Goal: Task Accomplishment & Management: Complete application form

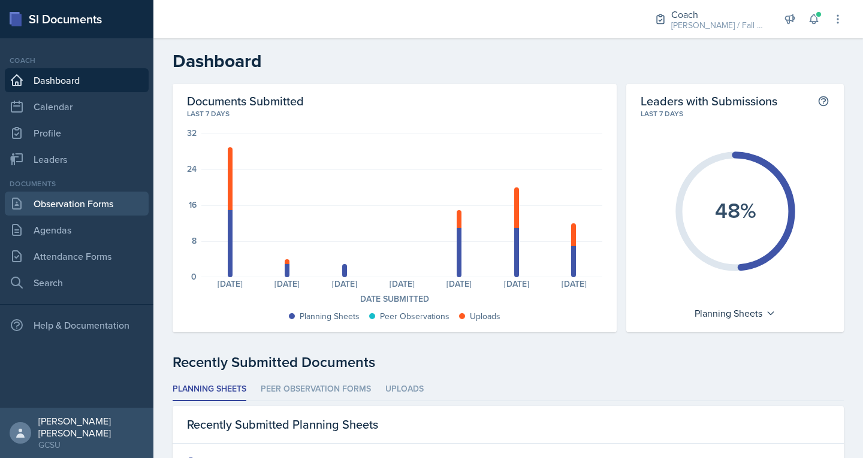
click at [101, 203] on link "Observation Forms" at bounding box center [77, 204] width 144 height 24
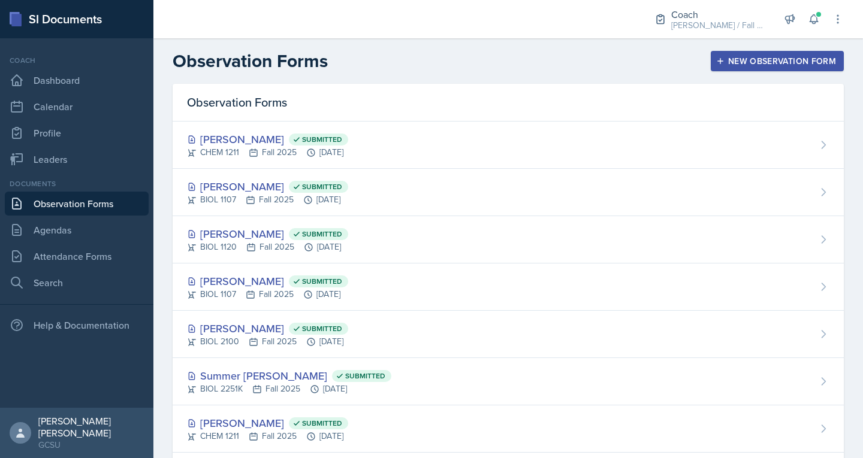
click at [756, 59] on div "New Observation Form" at bounding box center [777, 61] width 117 height 10
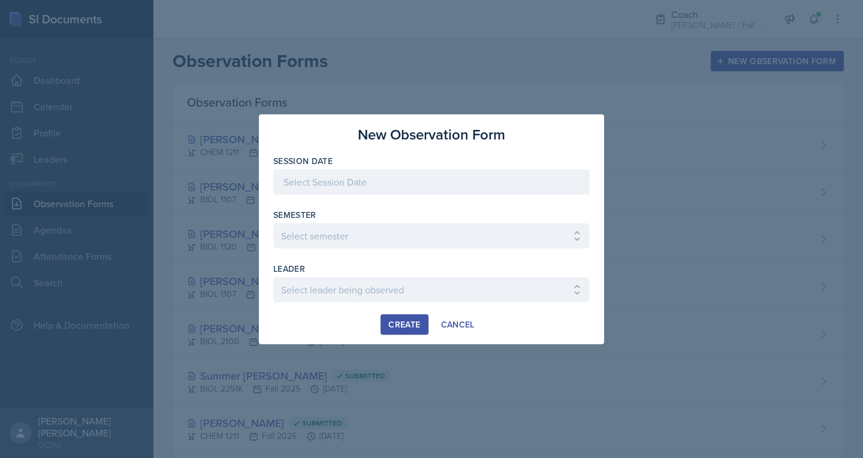
click at [485, 174] on div at bounding box center [431, 182] width 316 height 25
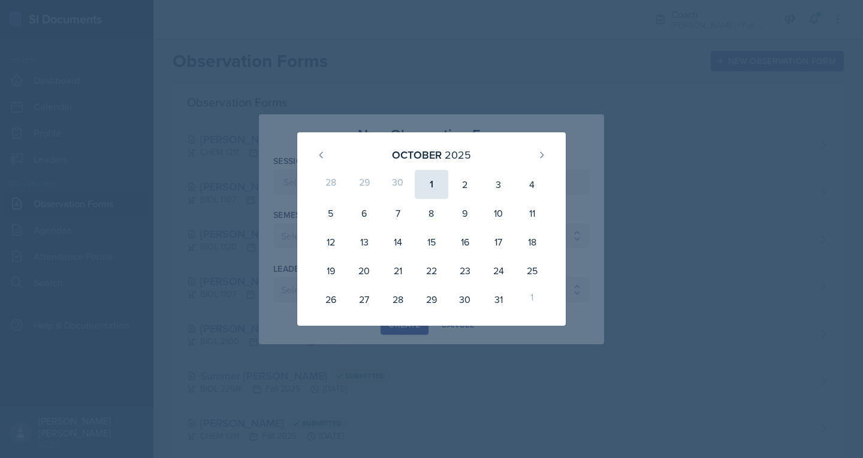
click at [431, 188] on div "1" at bounding box center [432, 184] width 34 height 29
type input "[DATE]"
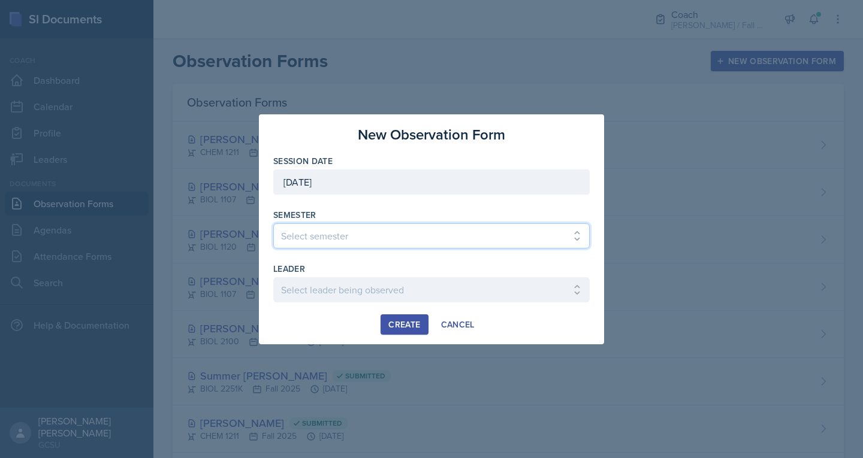
click at [417, 234] on select "Select semester All Spring 2020 Fall 2023 Spring 2019 Spring 2018 Fall 2017 Spr…" at bounding box center [431, 236] width 316 height 25
select select "986fdc3e-2246-4ffd-9cb8-78666de4ebed"
click at [273, 224] on select "Select semester All Spring 2020 Fall 2023 Spring 2019 Spring 2018 Fall 2017 Spr…" at bounding box center [431, 236] width 316 height 25
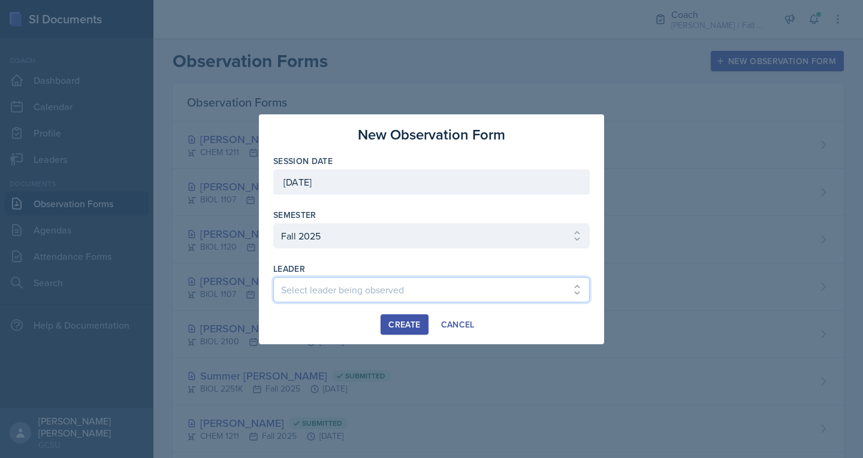
click at [317, 301] on select "Select leader being observed Anna Kroll / MATH 1113 / MAPP Ashton Mullendore / …" at bounding box center [431, 289] width 316 height 25
select select "5bb4623f-cc94-458e-99fb-ba689ad3eddb"
click at [273, 277] on select "Select leader being observed Anna Kroll / MATH 1113 / MAPP Ashton Mullendore / …" at bounding box center [431, 289] width 316 height 25
click at [403, 323] on div "Create" at bounding box center [404, 325] width 32 height 10
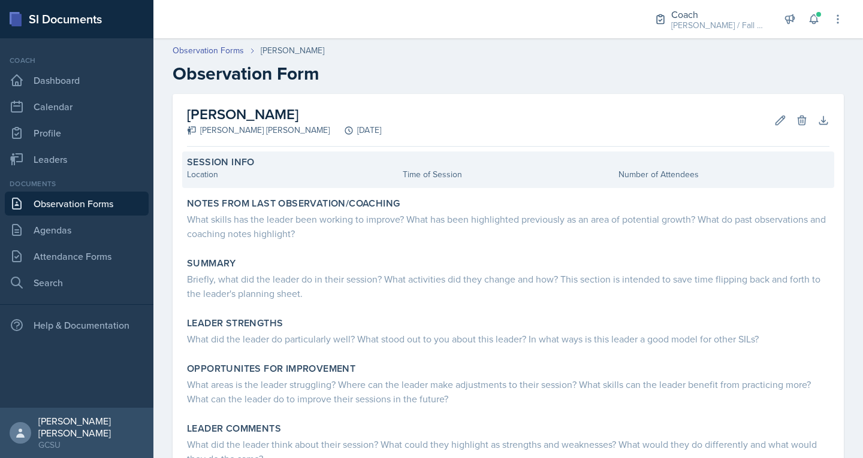
click at [268, 177] on div "Location" at bounding box center [292, 174] width 211 height 13
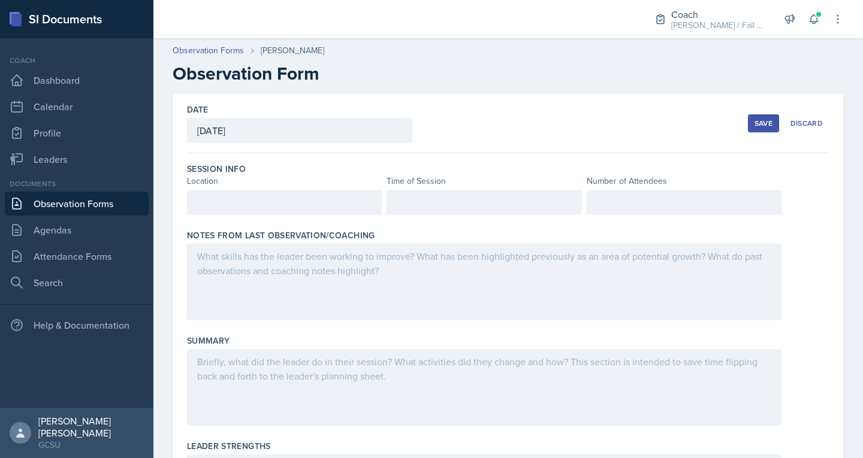
click at [249, 213] on div at bounding box center [284, 202] width 195 height 25
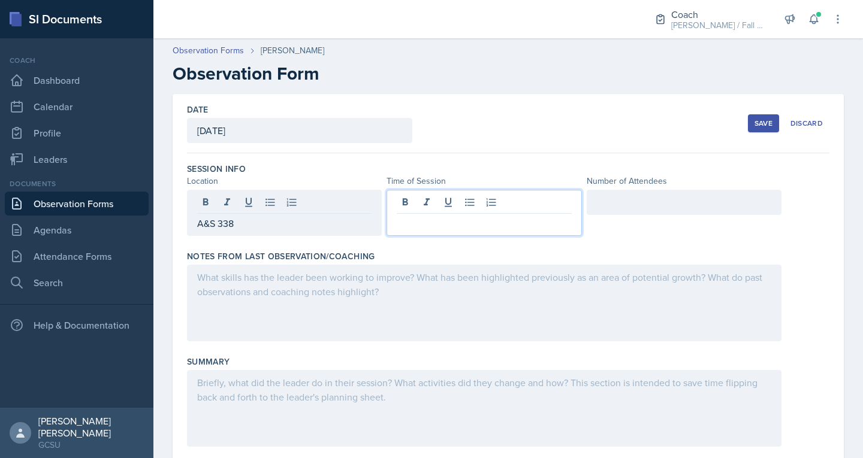
click at [400, 204] on div at bounding box center [484, 213] width 195 height 46
click at [596, 203] on div at bounding box center [684, 202] width 195 height 25
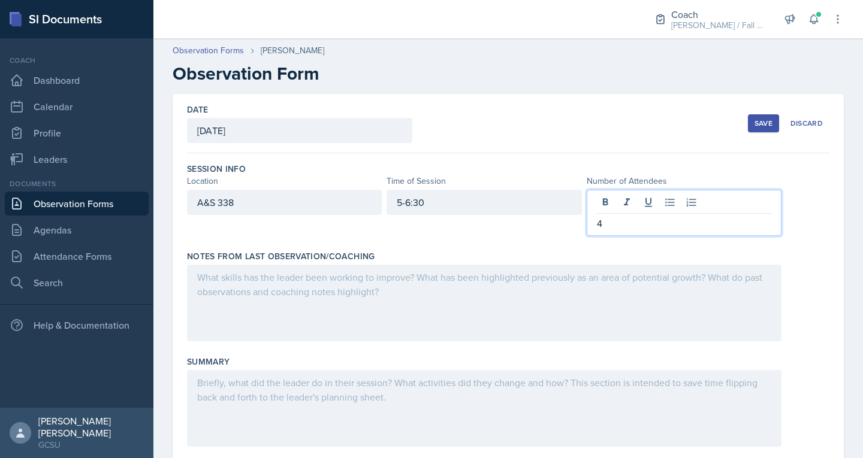
click at [271, 301] on div at bounding box center [484, 303] width 594 height 77
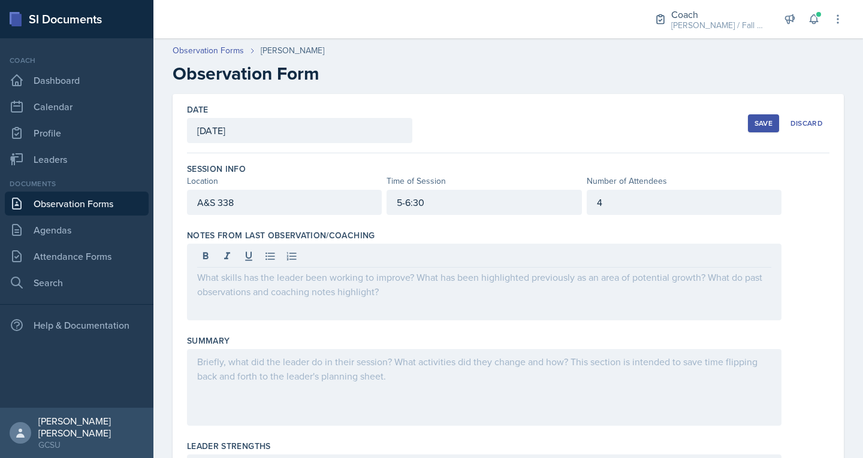
click at [264, 288] on div at bounding box center [484, 282] width 594 height 77
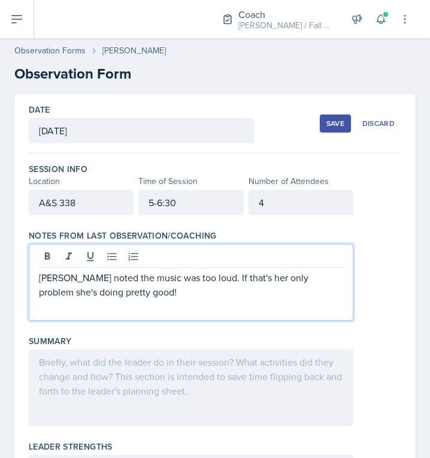
click at [280, 201] on div "4" at bounding box center [301, 202] width 105 height 25
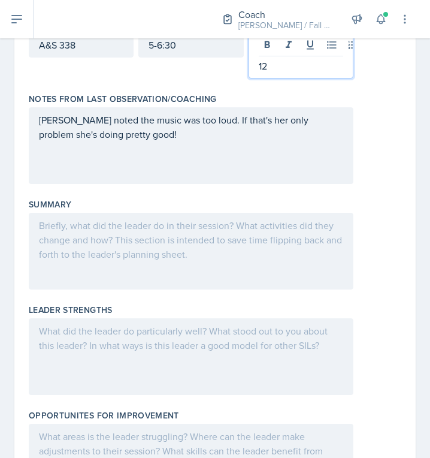
click at [119, 233] on p at bounding box center [191, 225] width 304 height 14
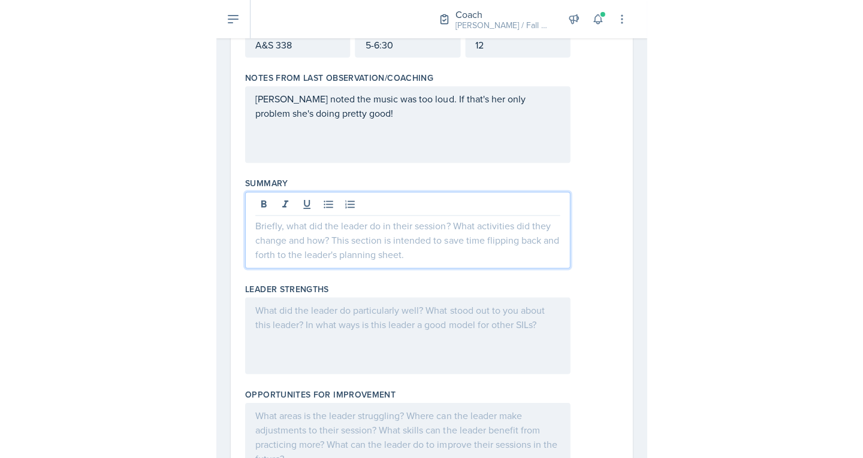
scroll to position [137, 0]
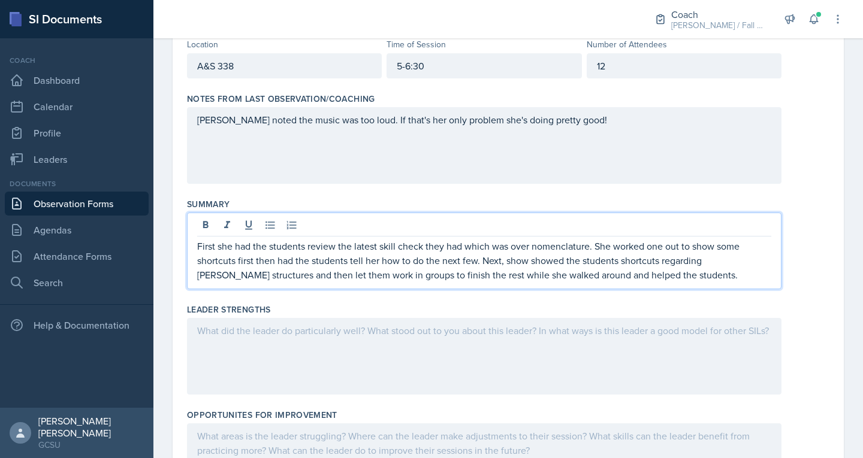
click at [712, 261] on p "First she had the students review the latest skill check they had which was ove…" at bounding box center [484, 260] width 574 height 43
click at [719, 263] on p "First she had the students review the latest skill check they had which was ove…" at bounding box center [484, 260] width 574 height 43
click at [709, 262] on p "First she had the students review the latest skill check they had which was ove…" at bounding box center [484, 260] width 574 height 43
click at [315, 324] on div at bounding box center [484, 356] width 594 height 77
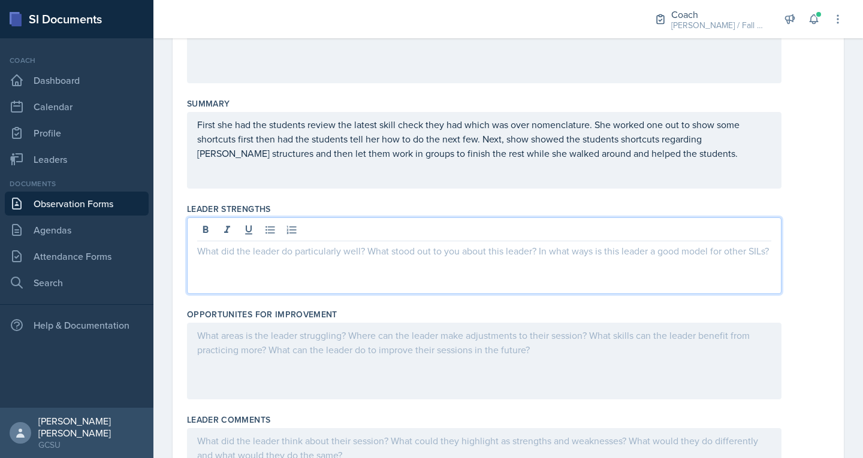
scroll to position [247, 0]
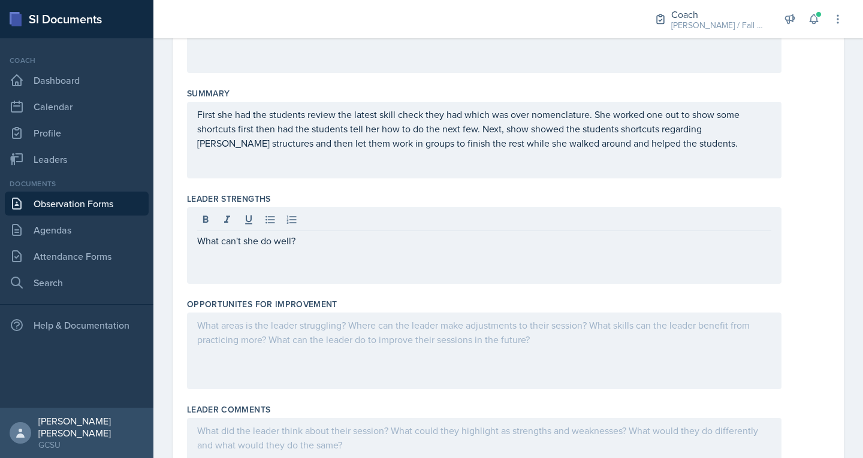
click at [319, 343] on div at bounding box center [484, 351] width 594 height 77
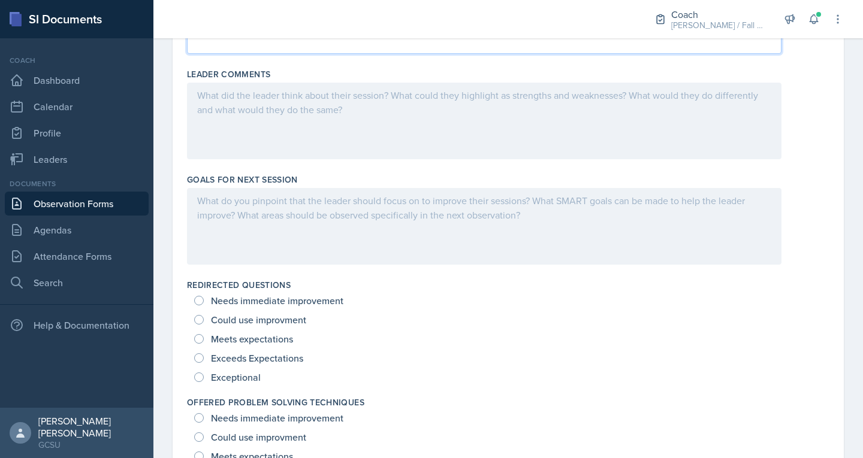
scroll to position [585, 0]
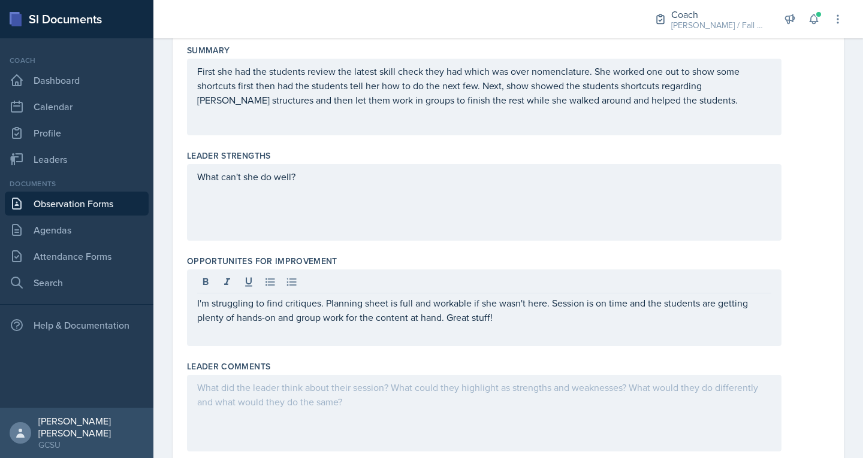
click at [328, 194] on div "What can't she do well?" at bounding box center [484, 202] width 594 height 77
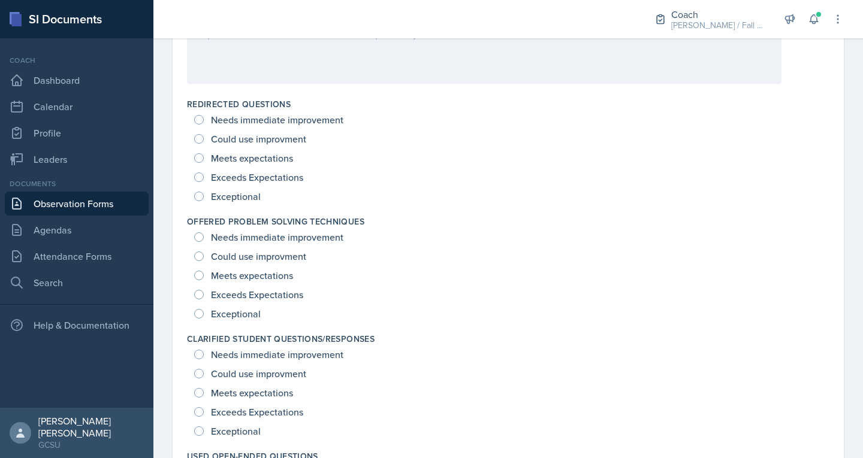
scroll to position [764, 0]
click at [219, 171] on span "Exceeds Expectations" at bounding box center [257, 177] width 92 height 12
click at [204, 173] on input "Exceeds Expectations" at bounding box center [199, 178] width 10 height 10
radio input "true"
click at [233, 315] on span "Exceptional" at bounding box center [236, 314] width 50 height 12
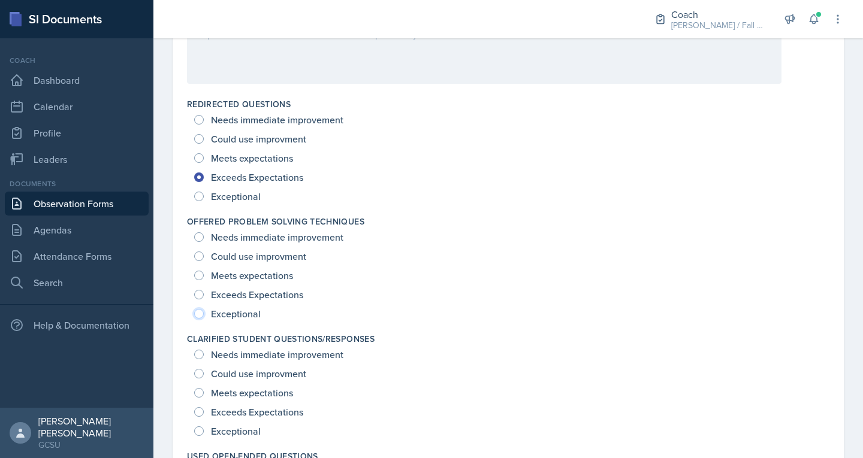
click at [204, 315] on input "Exceptional" at bounding box center [199, 314] width 10 height 10
radio input "true"
click at [228, 431] on span "Exceptional" at bounding box center [236, 431] width 50 height 12
click at [204, 431] on input "Exceptional" at bounding box center [199, 432] width 10 height 10
radio input "true"
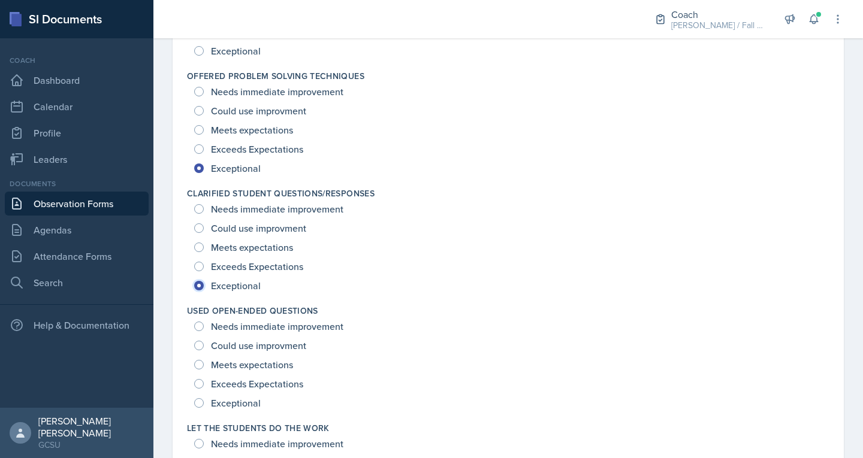
scroll to position [913, 0]
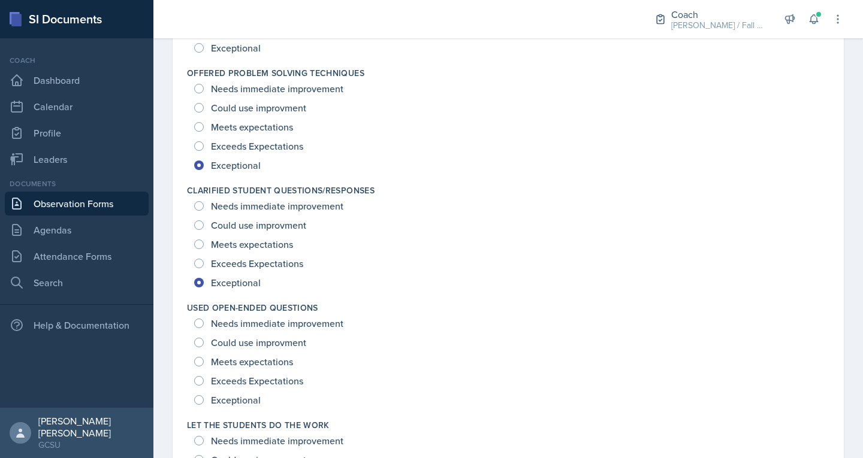
click at [238, 399] on span "Exceptional" at bounding box center [236, 400] width 50 height 12
click at [204, 399] on input "Exceptional" at bounding box center [199, 401] width 10 height 10
radio input "true"
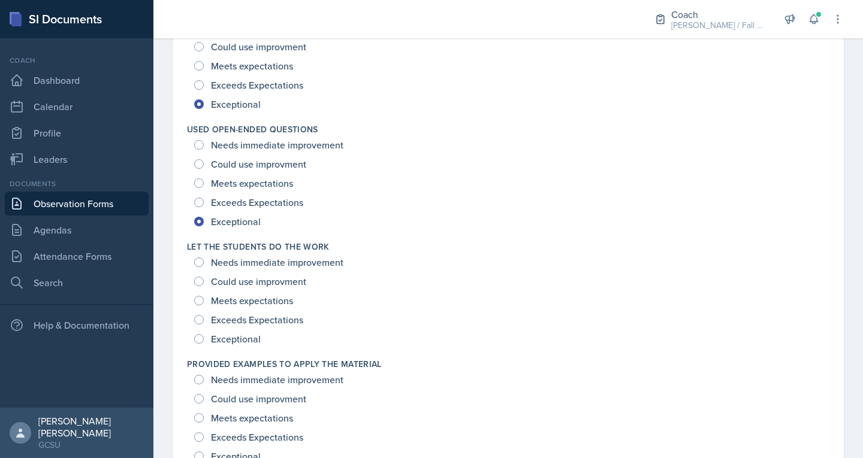
click at [234, 334] on span "Exceptional" at bounding box center [236, 339] width 50 height 12
click at [204, 334] on input "Exceptional" at bounding box center [199, 339] width 10 height 10
radio input "true"
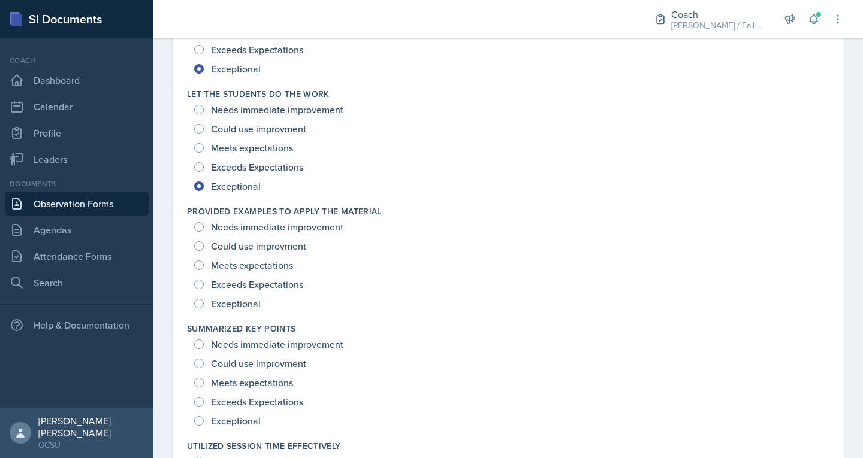
click at [237, 310] on div "Exceptional" at bounding box center [228, 303] width 69 height 19
click at [240, 303] on span "Exceptional" at bounding box center [236, 304] width 50 height 12
click at [204, 303] on input "Exceptional" at bounding box center [199, 304] width 10 height 10
radio input "true"
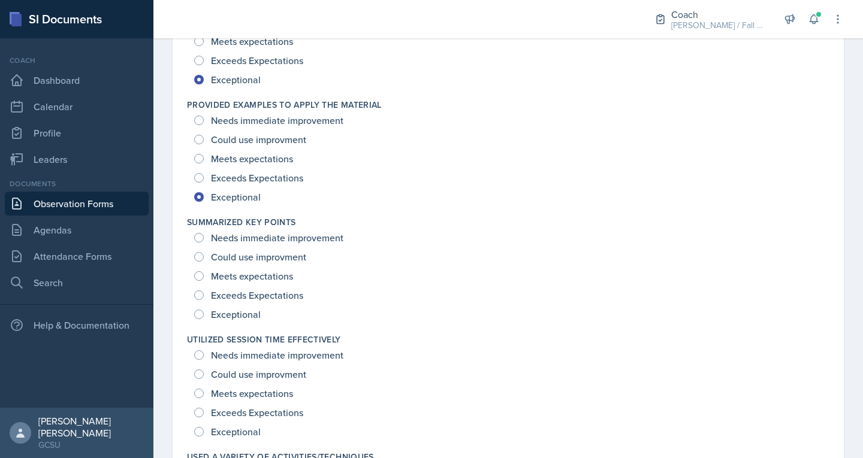
click at [236, 297] on span "Exceeds Expectations" at bounding box center [257, 295] width 92 height 12
click at [204, 297] on input "Exceeds Expectations" at bounding box center [199, 296] width 10 height 10
radio input "true"
click at [244, 316] on span "Exceptional" at bounding box center [236, 315] width 50 height 12
click at [204, 316] on input "Exceptional" at bounding box center [199, 315] width 10 height 10
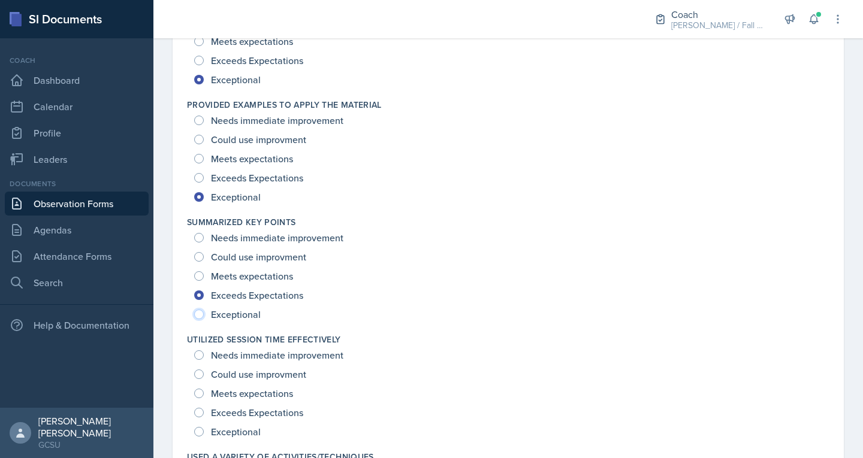
radio input "true"
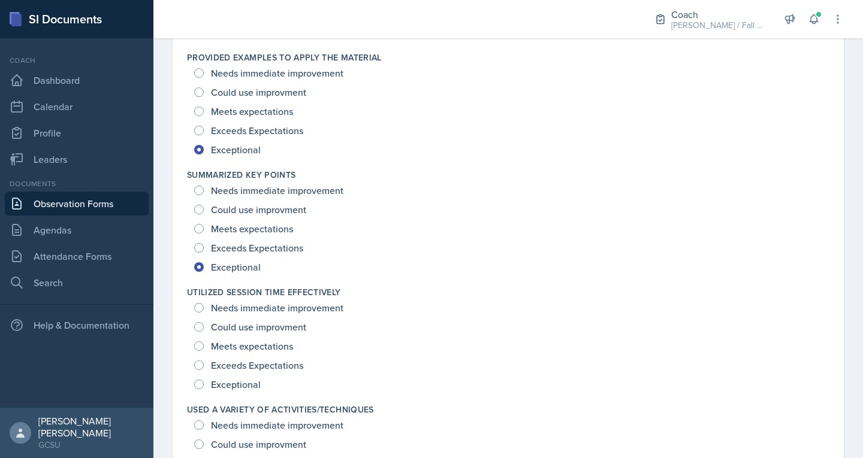
click at [238, 384] on span "Exceptional" at bounding box center [236, 385] width 50 height 12
click at [204, 384] on input "Exceptional" at bounding box center [199, 385] width 10 height 10
radio input "true"
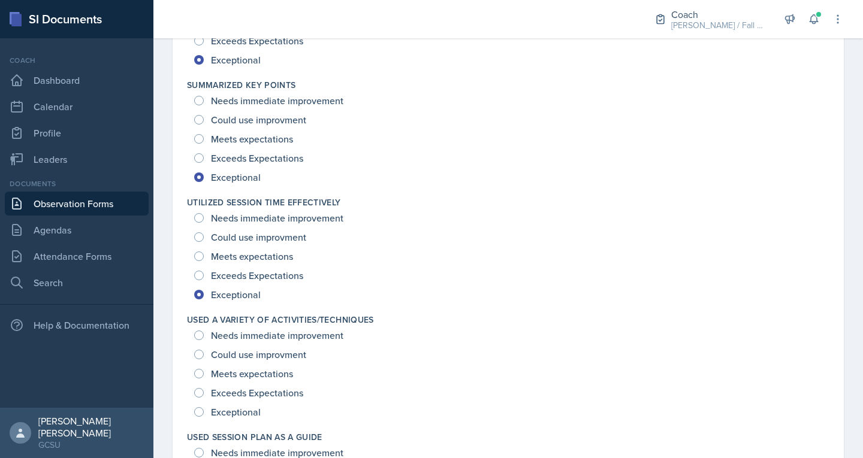
click at [231, 406] on span "Exceptional" at bounding box center [236, 412] width 50 height 12
click at [204, 407] on input "Exceptional" at bounding box center [199, 412] width 10 height 10
radio input "true"
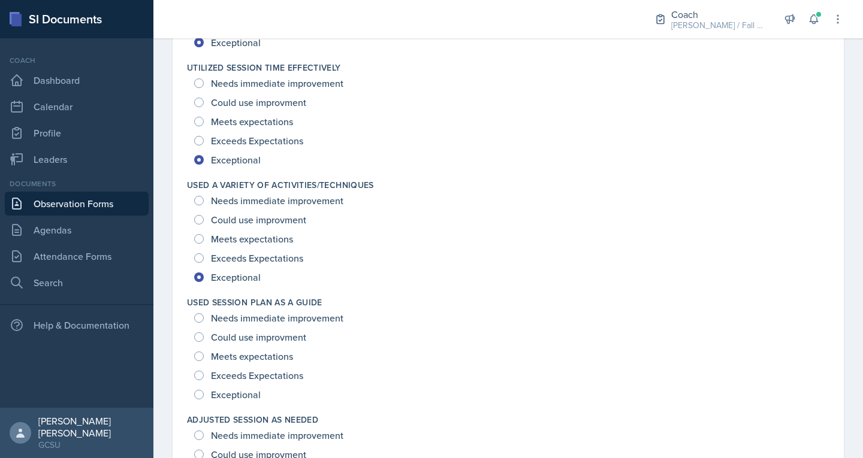
click at [228, 391] on span "Exceptional" at bounding box center [236, 395] width 50 height 12
click at [204, 391] on input "Exceptional" at bounding box center [199, 395] width 10 height 10
radio input "true"
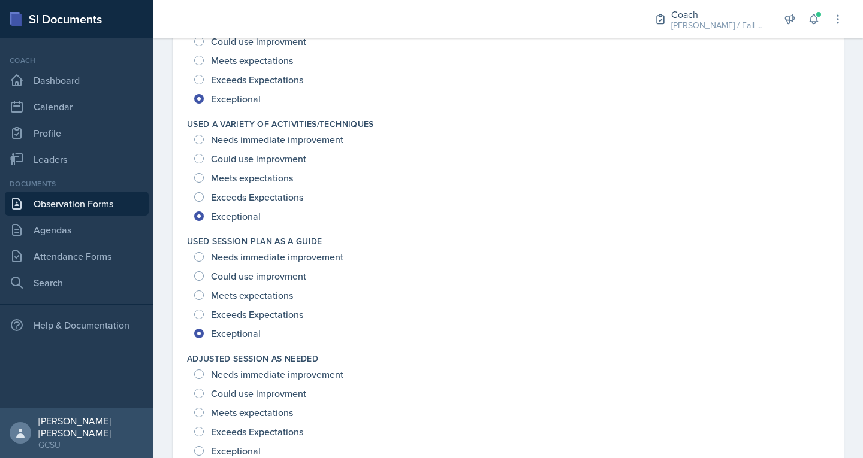
click at [215, 437] on div "Exceptional" at bounding box center [228, 451] width 69 height 19
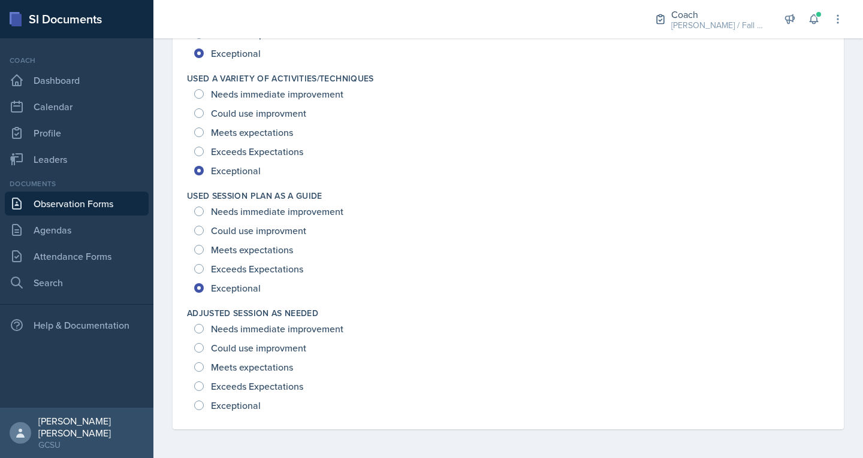
click at [218, 403] on span "Exceptional" at bounding box center [236, 406] width 50 height 12
click at [204, 403] on input "Exceptional" at bounding box center [199, 406] width 10 height 10
radio input "true"
click at [381, 14] on div at bounding box center [393, 19] width 460 height 38
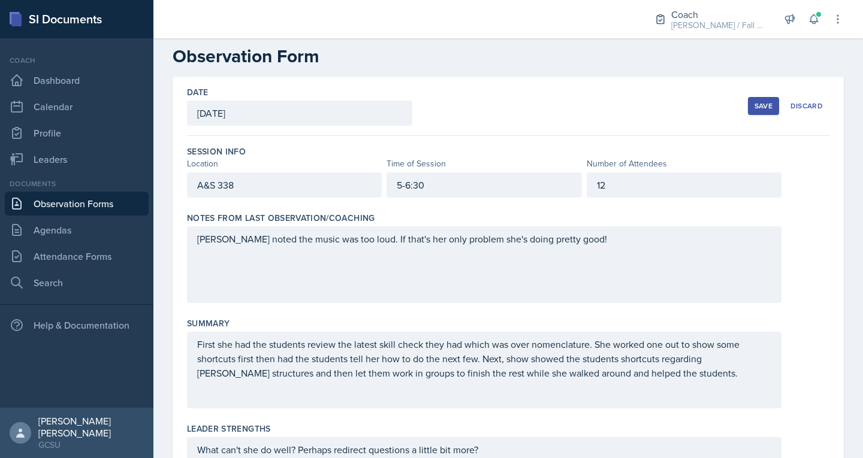
scroll to position [17, 0]
click at [748, 100] on button "Save" at bounding box center [763, 107] width 31 height 18
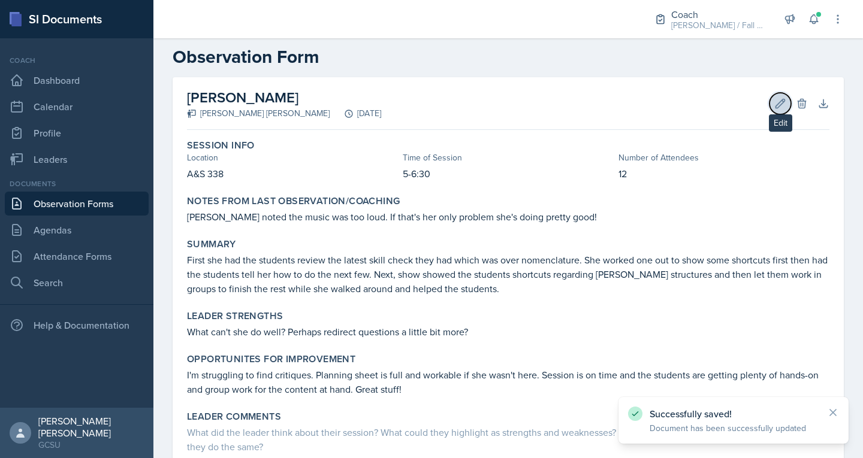
click at [774, 101] on icon at bounding box center [780, 104] width 12 height 12
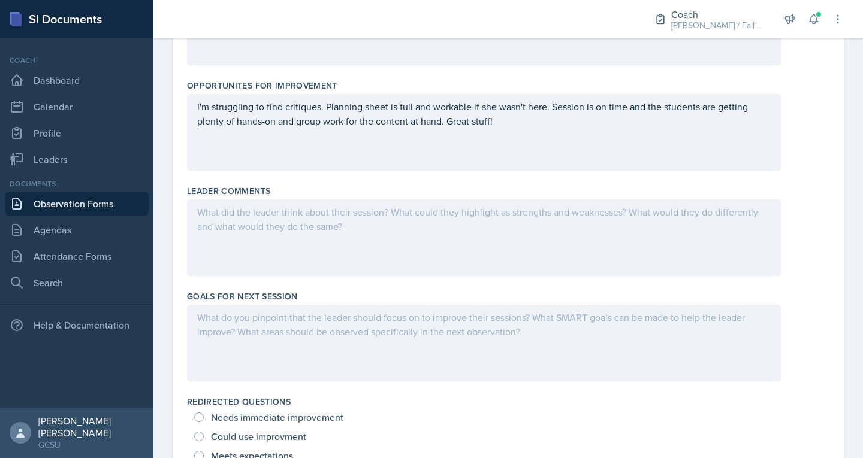
click at [439, 243] on div at bounding box center [484, 238] width 594 height 77
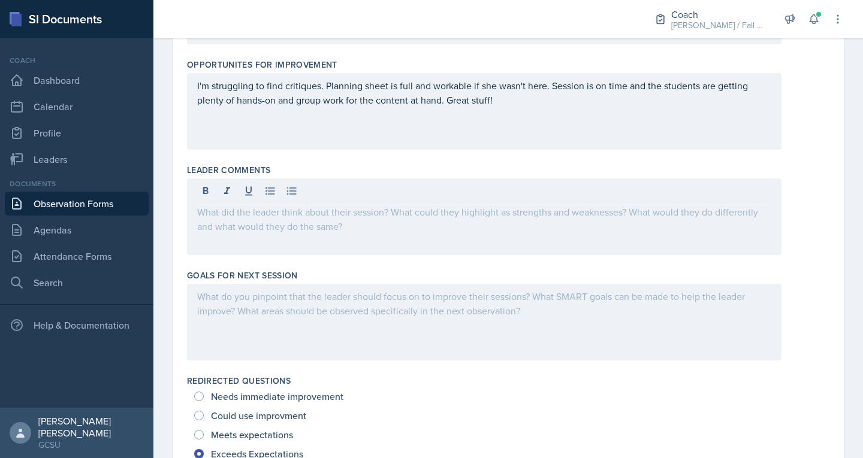
click at [265, 325] on div at bounding box center [484, 322] width 594 height 77
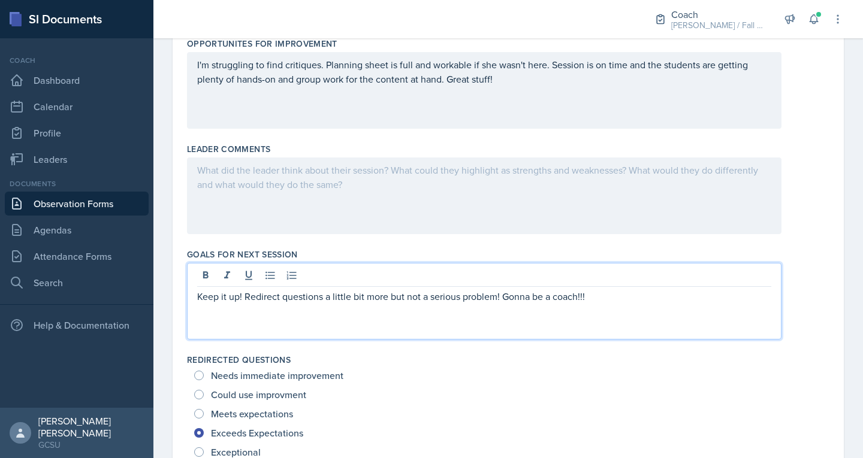
click at [259, 210] on div at bounding box center [484, 196] width 594 height 77
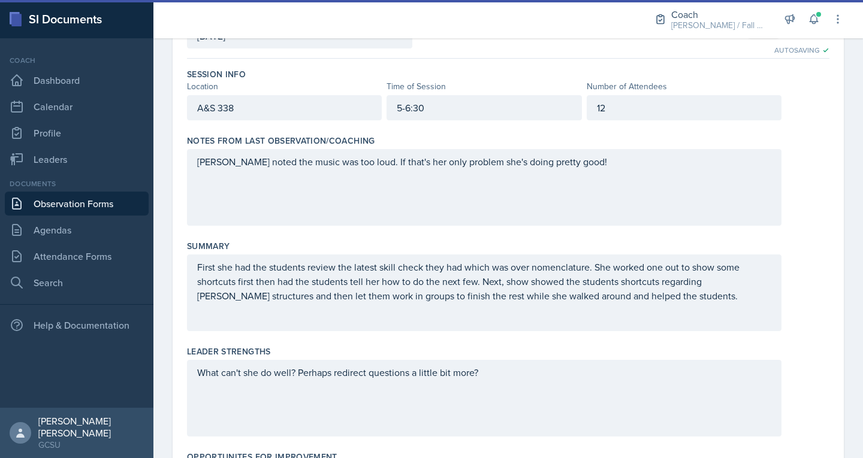
scroll to position [0, 0]
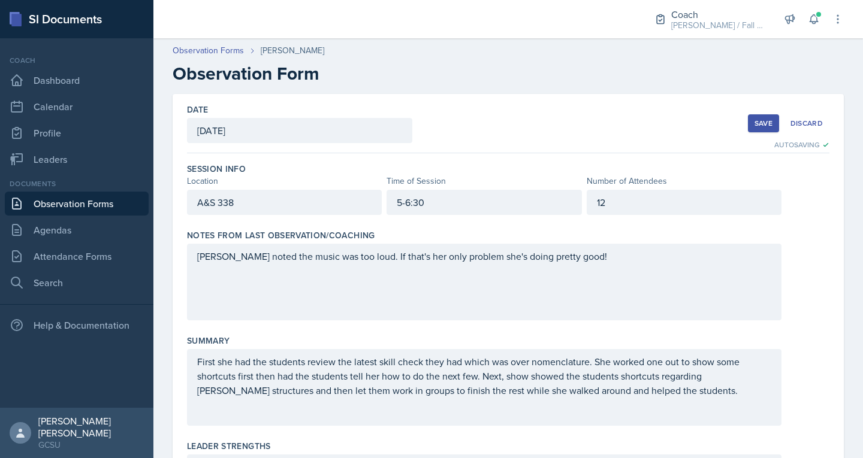
click at [754, 120] on div "Save" at bounding box center [763, 124] width 18 height 10
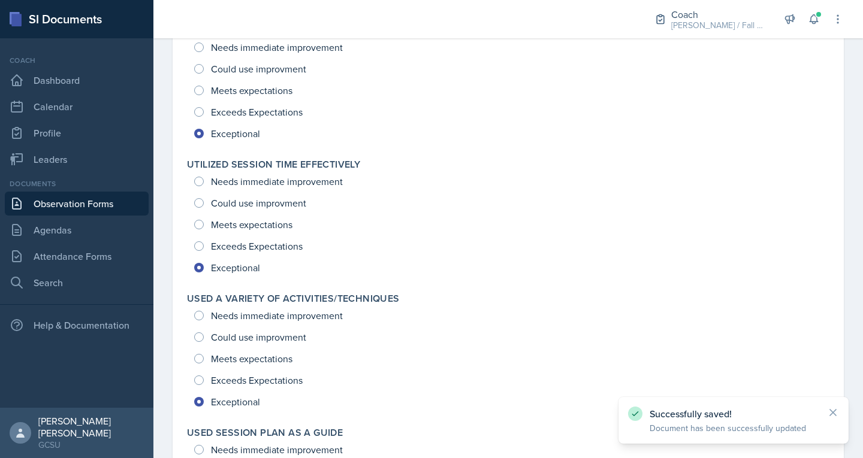
scroll to position [1601, 0]
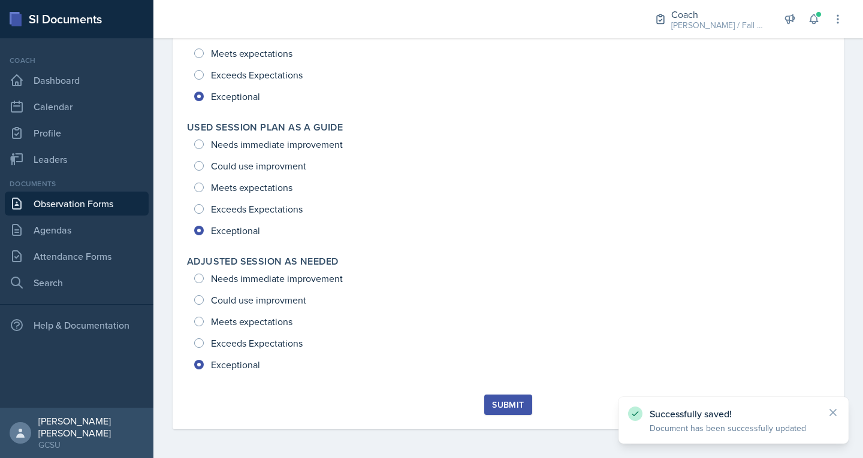
click at [515, 403] on div "Submit" at bounding box center [508, 405] width 32 height 10
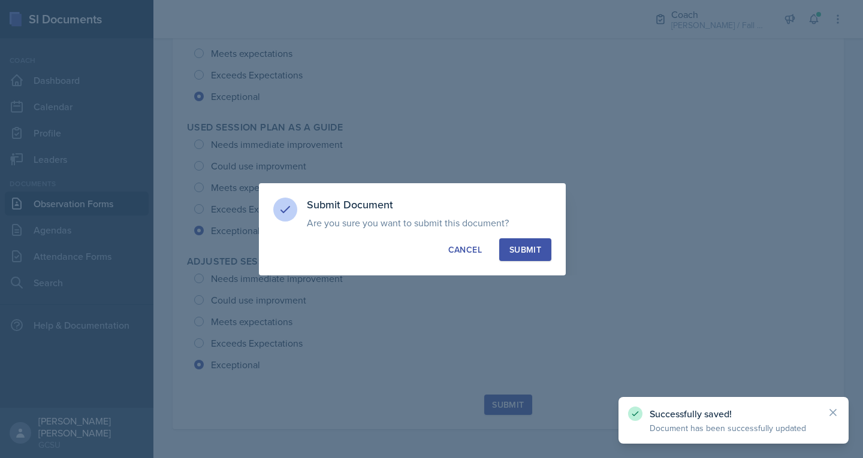
click at [523, 250] on div "Submit" at bounding box center [525, 250] width 32 height 12
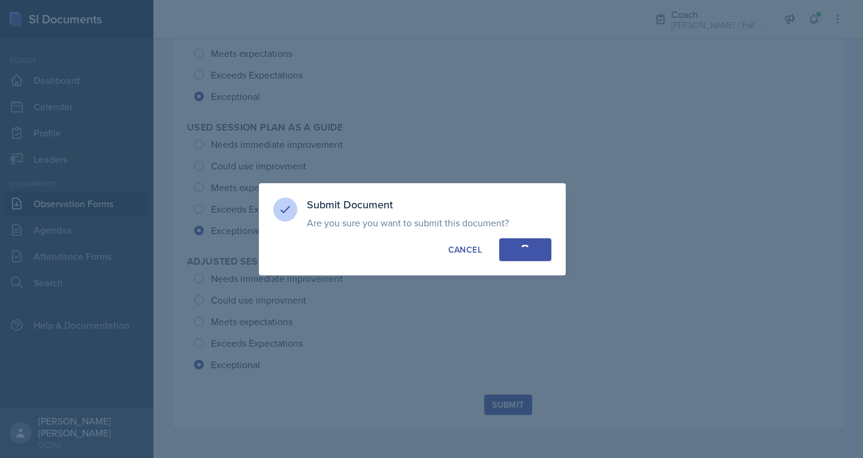
radio input "true"
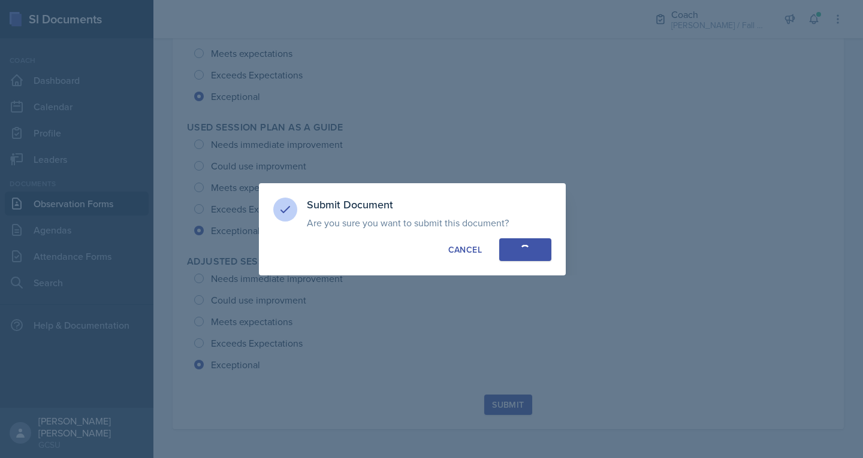
radio input "true"
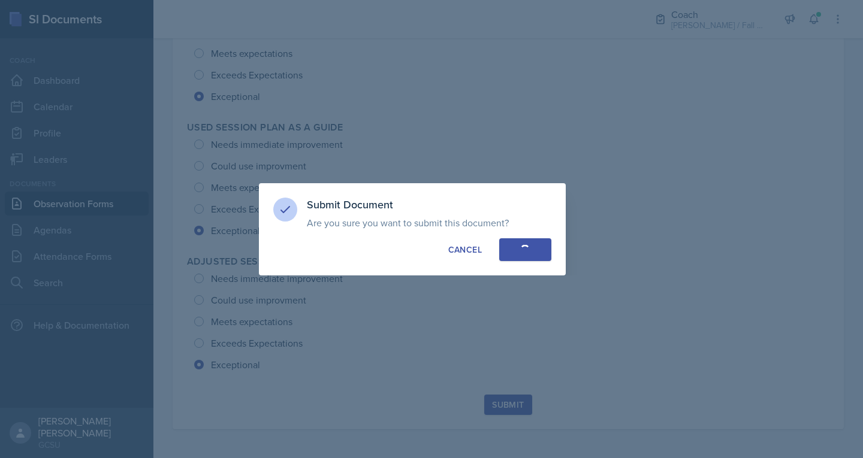
radio input "true"
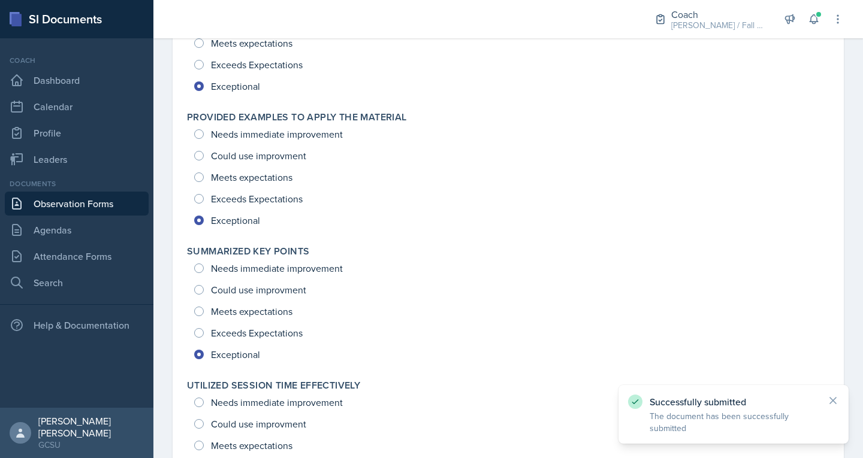
scroll to position [1046, 0]
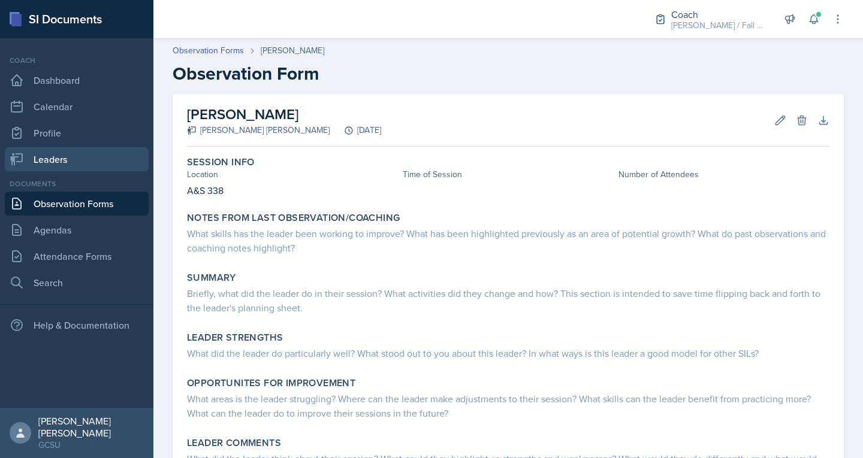
click at [48, 155] on link "Leaders" at bounding box center [77, 159] width 144 height 24
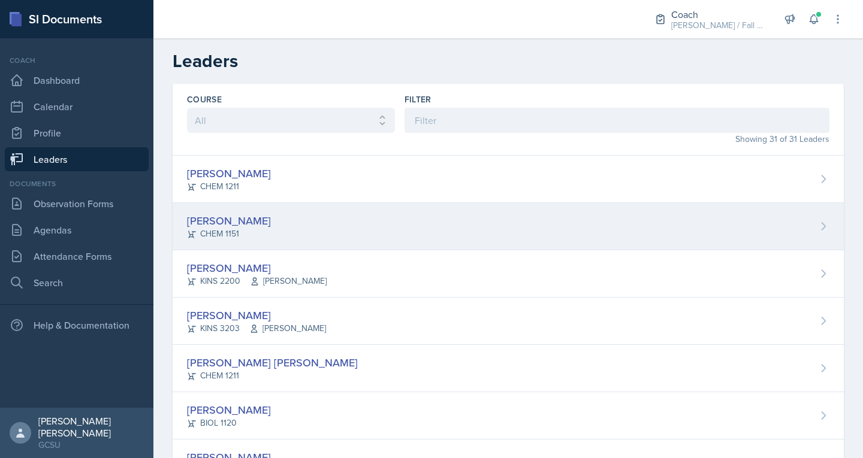
click at [250, 227] on div "Odeya Atar CHEM 1151" at bounding box center [508, 226] width 671 height 47
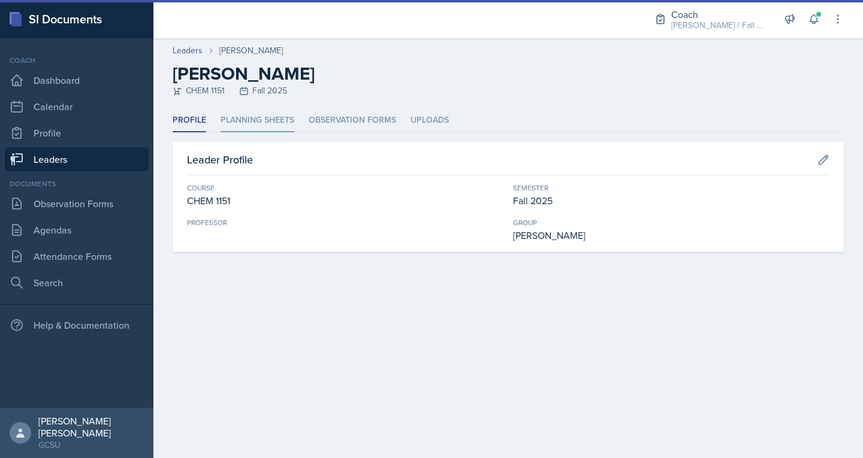
click at [256, 121] on li "Planning Sheets" at bounding box center [258, 120] width 74 height 23
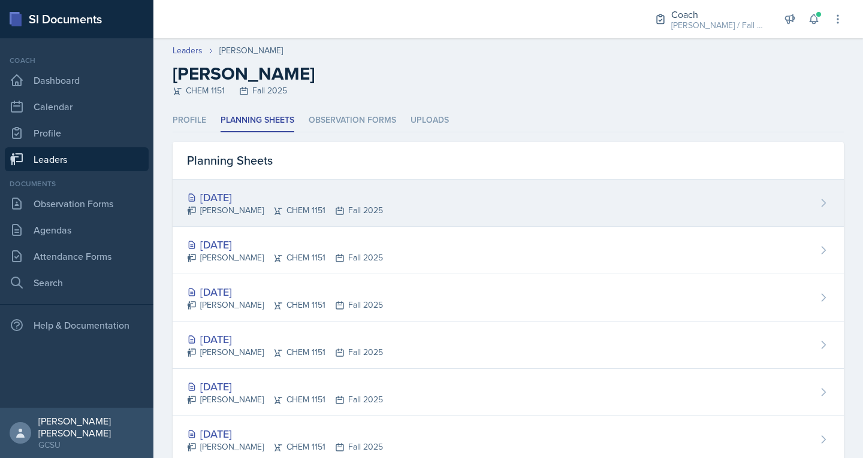
click at [225, 207] on div "[PERSON_NAME] CHEM 1151 Fall 2025" at bounding box center [285, 210] width 196 height 13
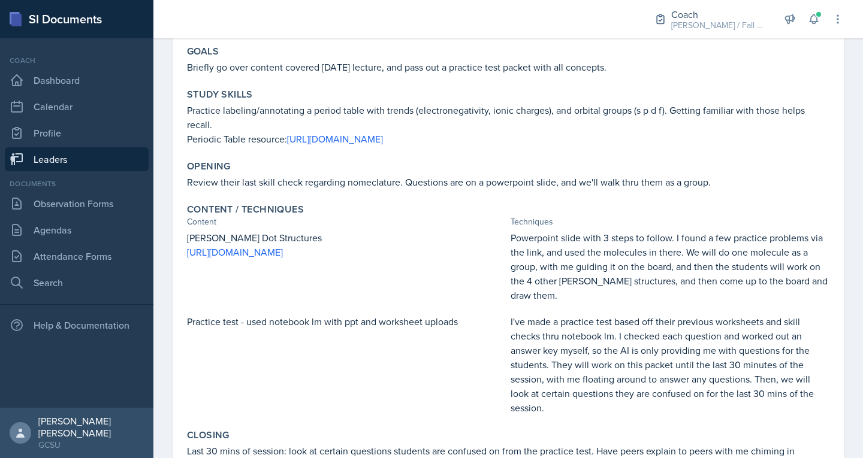
scroll to position [117, 0]
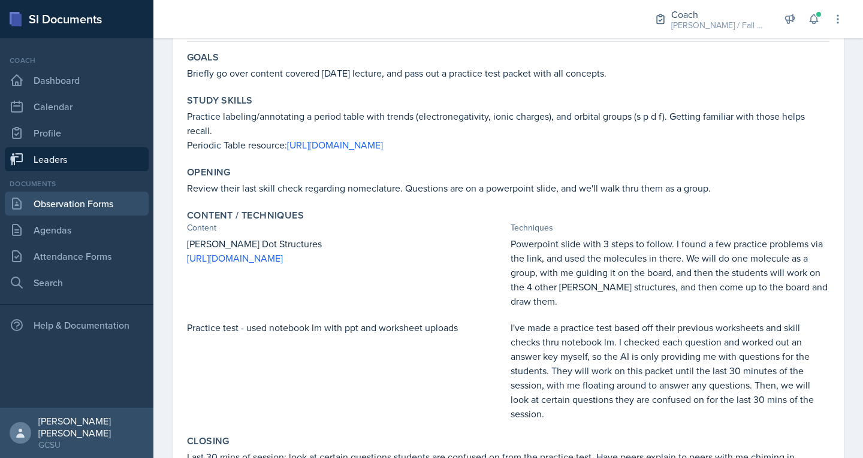
click at [58, 203] on link "Observation Forms" at bounding box center [77, 204] width 144 height 24
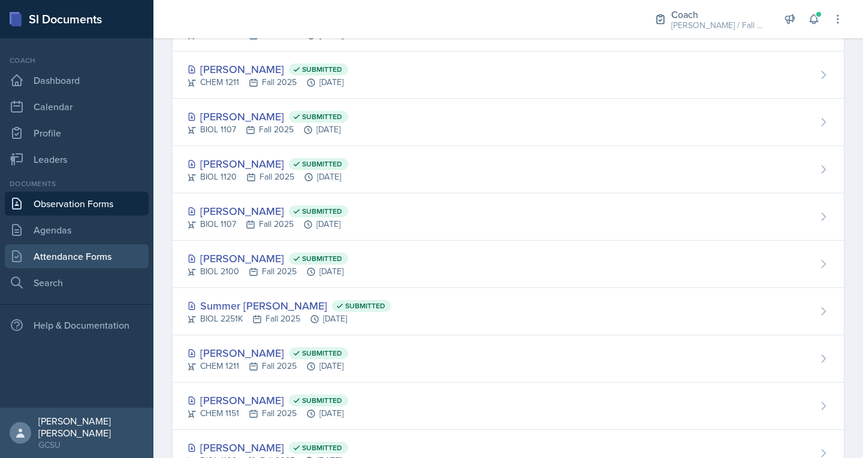
click at [58, 253] on link "Attendance Forms" at bounding box center [77, 256] width 144 height 24
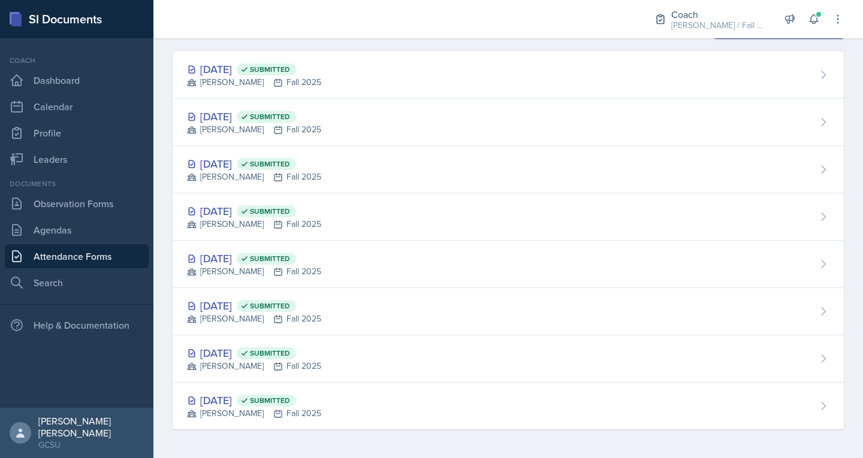
scroll to position [32, 0]
click at [66, 200] on link "Observation Forms" at bounding box center [77, 204] width 144 height 24
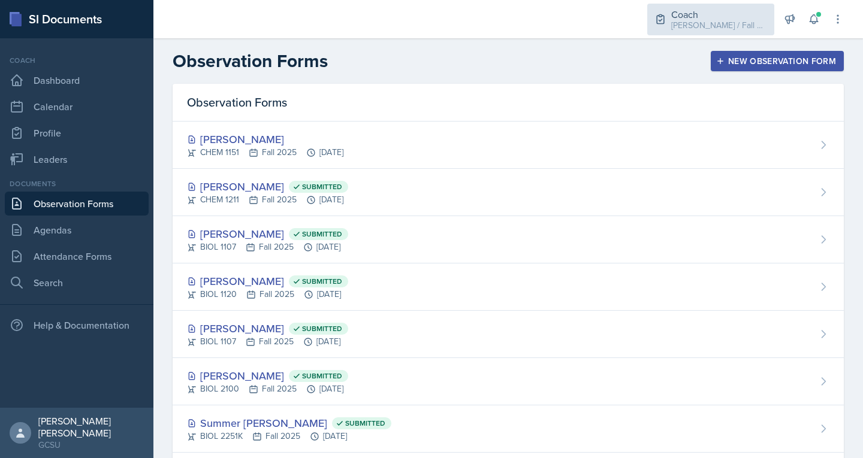
click at [747, 27] on div "[PERSON_NAME] / Fall 2025" at bounding box center [719, 25] width 96 height 13
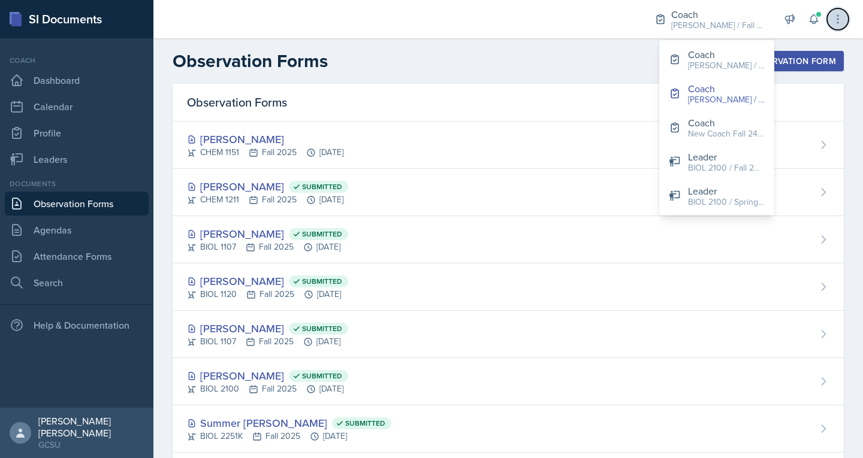
click at [847, 23] on button at bounding box center [838, 19] width 22 height 22
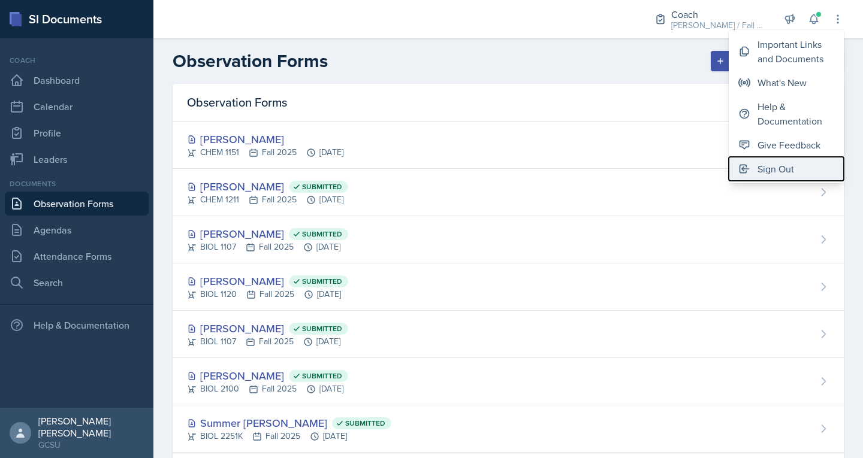
click at [775, 176] on div "Sign Out" at bounding box center [775, 169] width 37 height 14
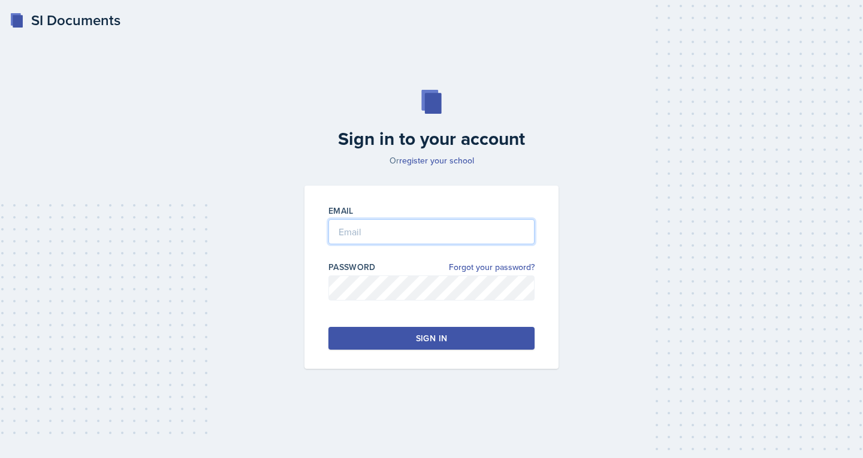
click at [337, 233] on input "email" at bounding box center [431, 231] width 206 height 25
type input "[PERSON_NAME][EMAIL_ADDRESS][PERSON_NAME][DOMAIN_NAME]"
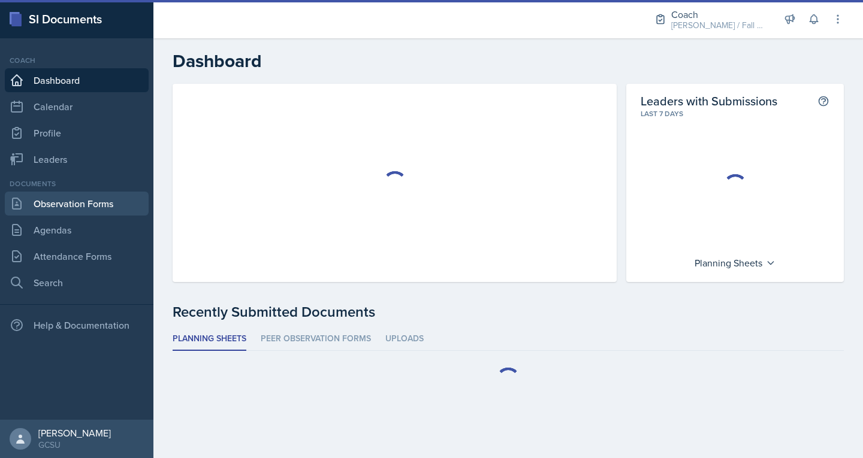
click at [53, 206] on link "Observation Forms" at bounding box center [77, 204] width 144 height 24
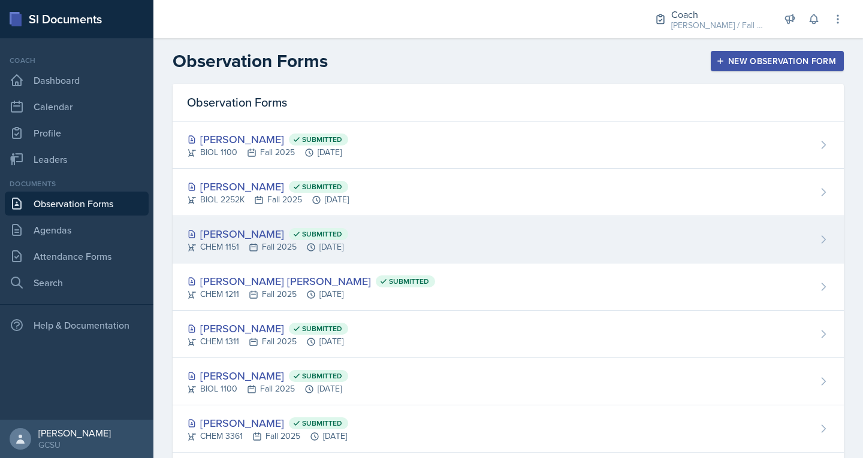
click at [239, 228] on div "[PERSON_NAME] Submitted" at bounding box center [267, 234] width 161 height 16
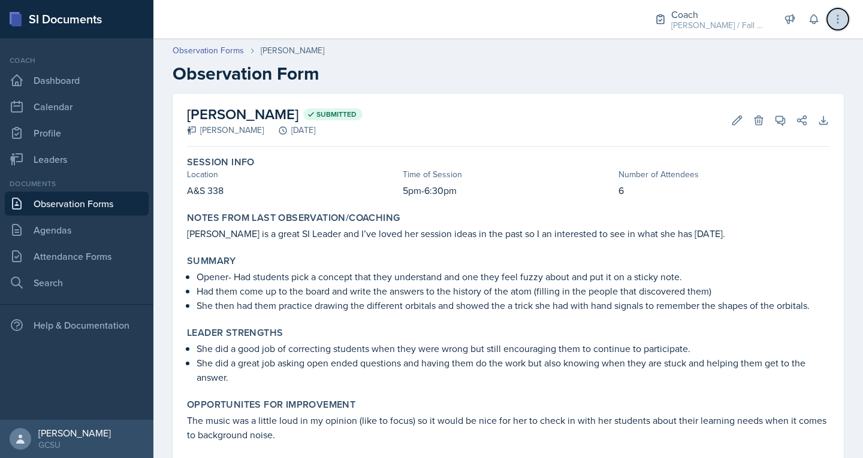
click at [835, 17] on icon at bounding box center [838, 19] width 12 height 12
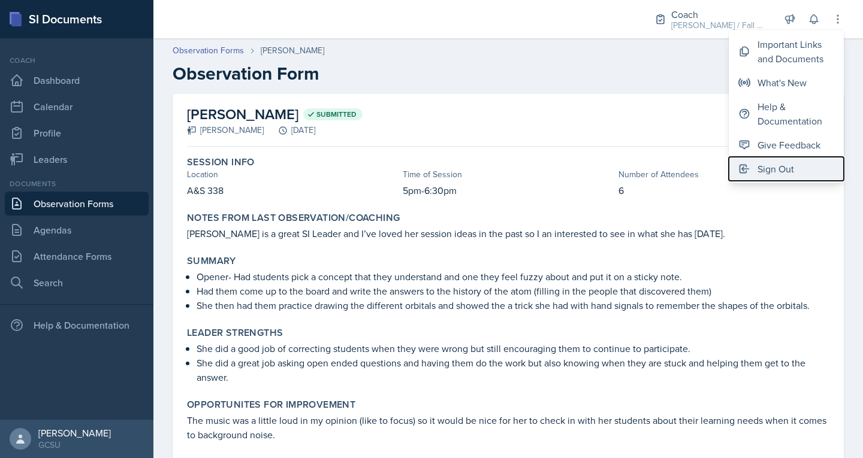
click at [771, 165] on div "Sign Out" at bounding box center [775, 169] width 37 height 14
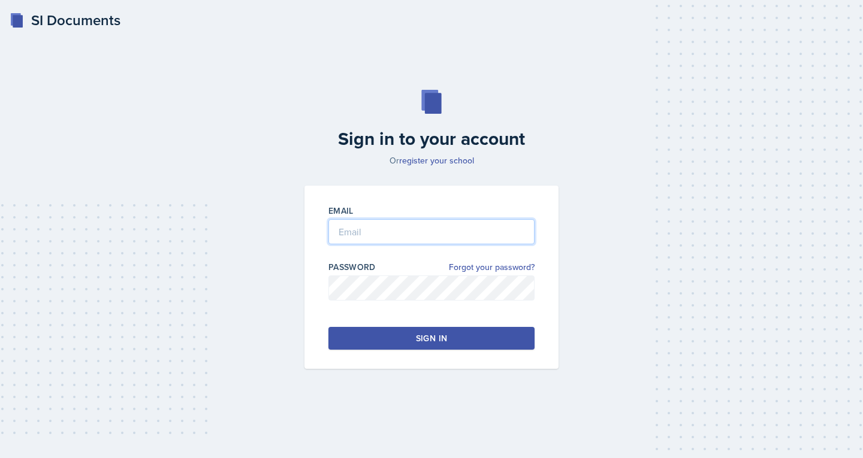
click at [430, 239] on input "email" at bounding box center [431, 231] width 206 height 25
type input "[PERSON_NAME][EMAIL_ADDRESS][PERSON_NAME][DOMAIN_NAME]"
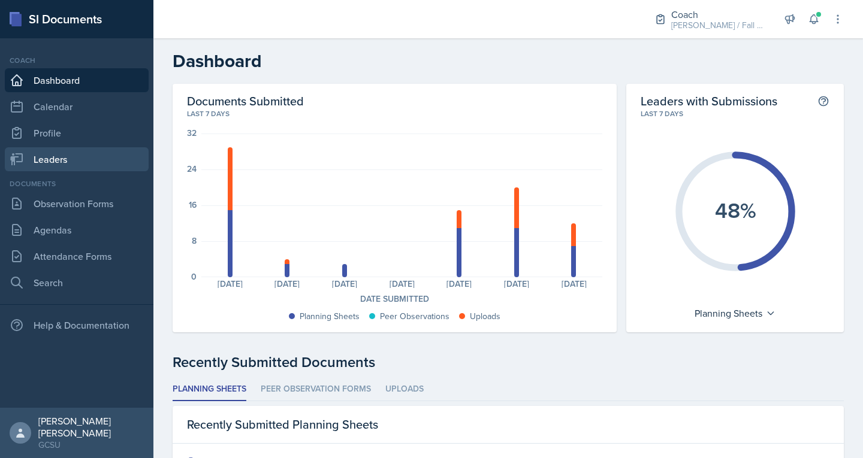
click at [65, 150] on link "Leaders" at bounding box center [77, 159] width 144 height 24
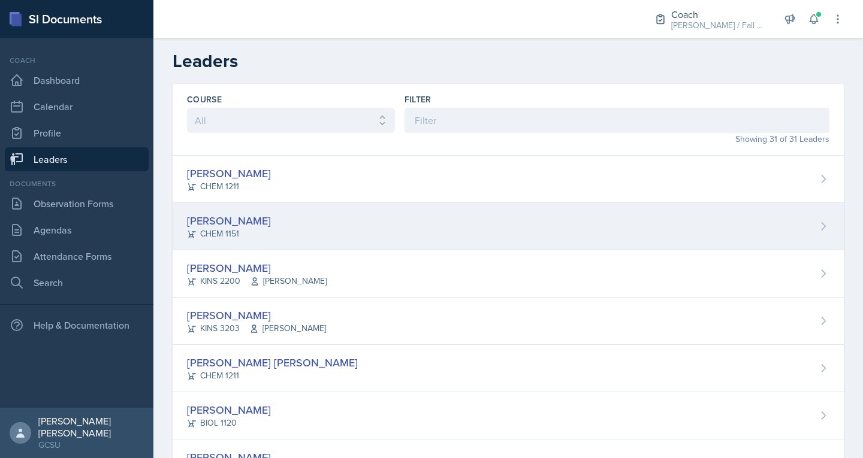
click at [227, 230] on div "CHEM 1151" at bounding box center [229, 234] width 84 height 13
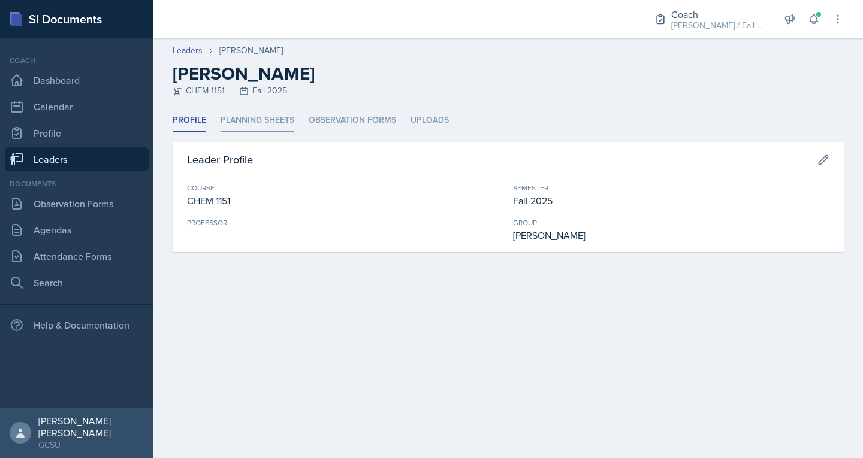
click at [244, 130] on li "Planning Sheets" at bounding box center [258, 120] width 74 height 23
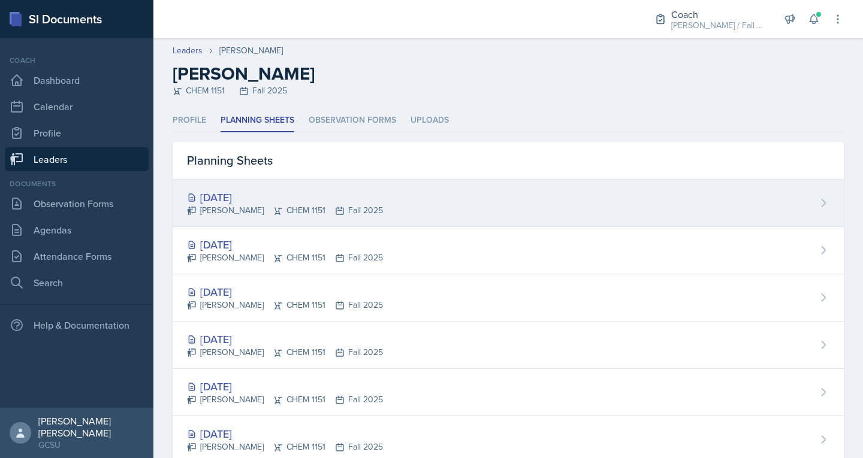
click at [233, 219] on div "[DATE] Odeya Atar CHEM 1151 Fall 2025" at bounding box center [508, 203] width 671 height 47
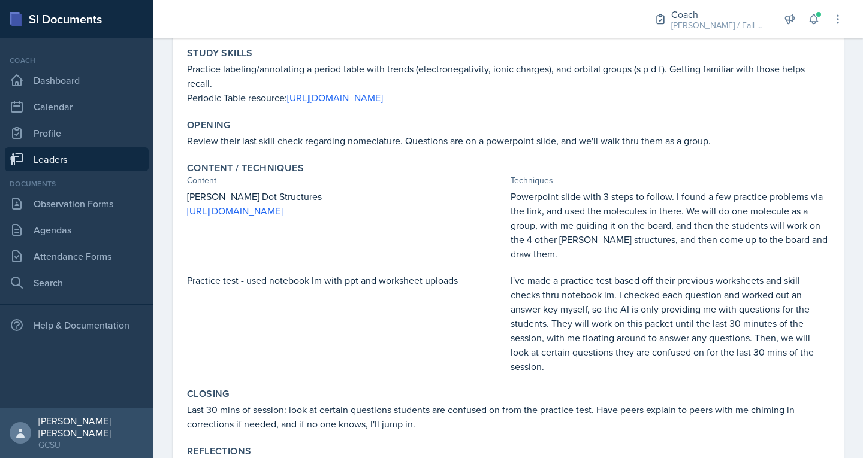
scroll to position [165, 0]
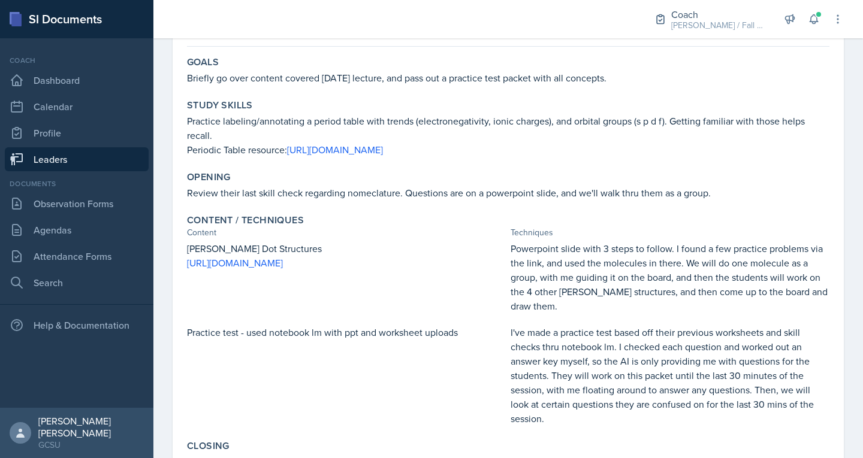
scroll to position [93, 0]
